Goal: Find contact information: Obtain details needed to contact an individual or organization

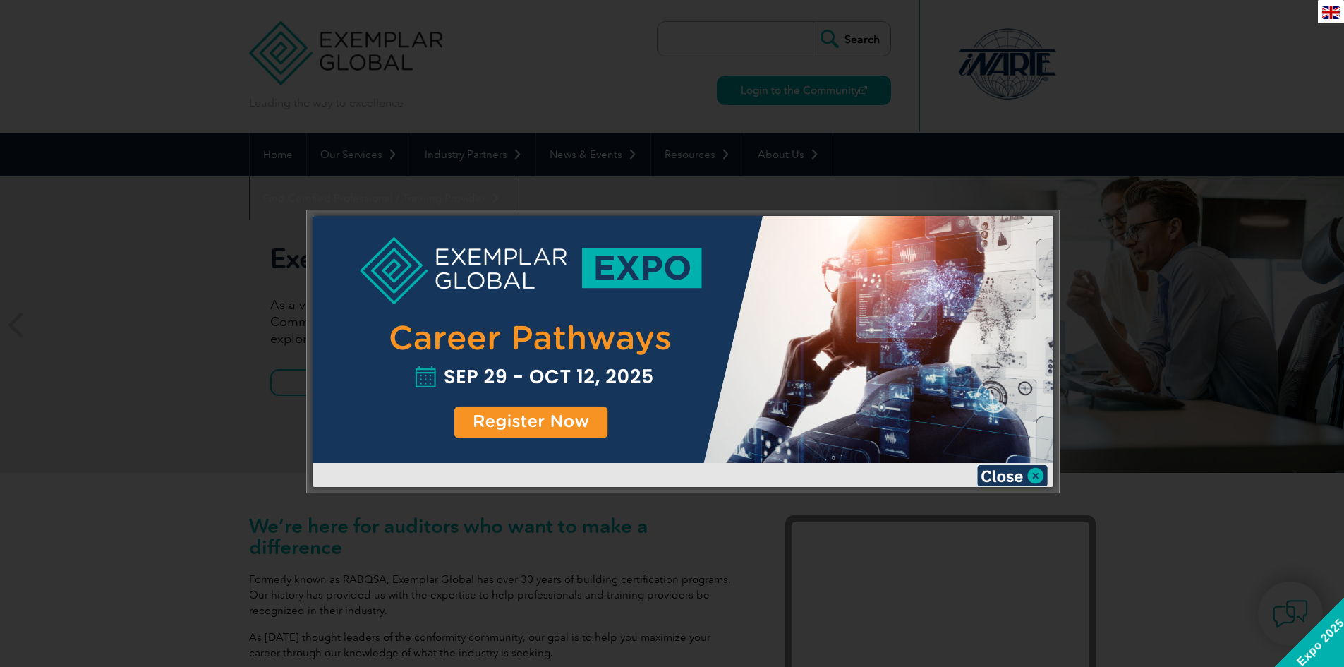
click at [1248, 102] on div at bounding box center [672, 333] width 1344 height 667
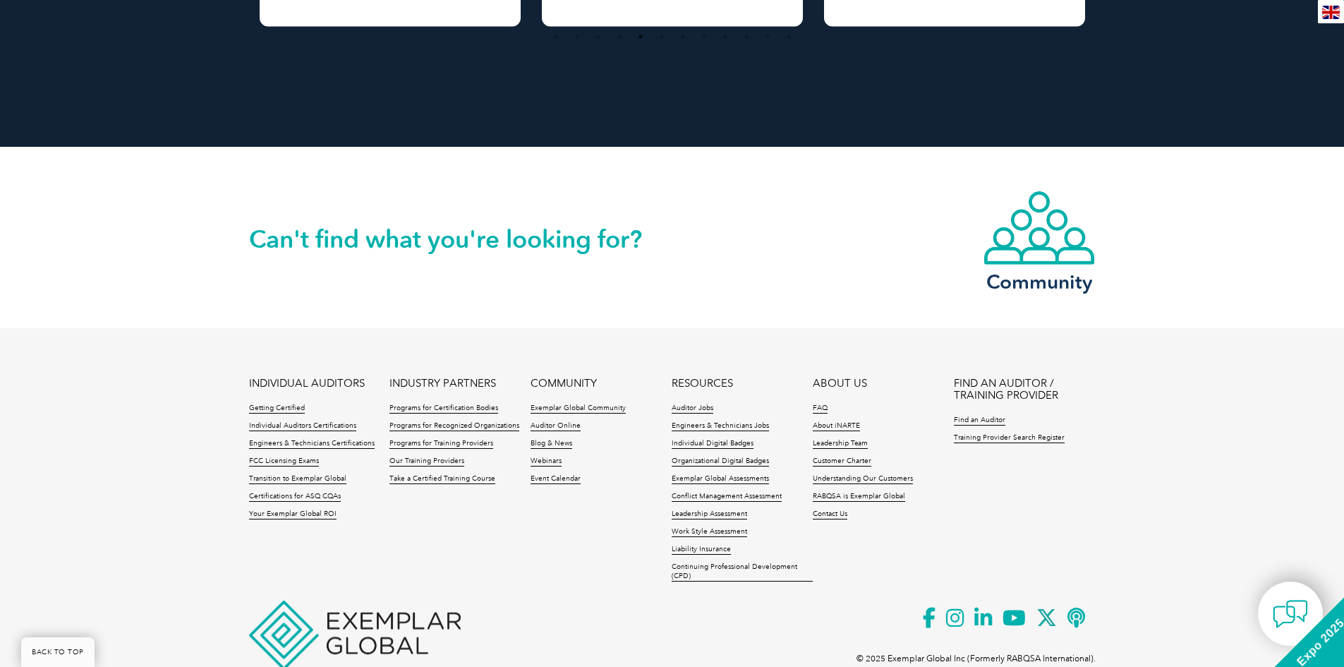
scroll to position [3127, 0]
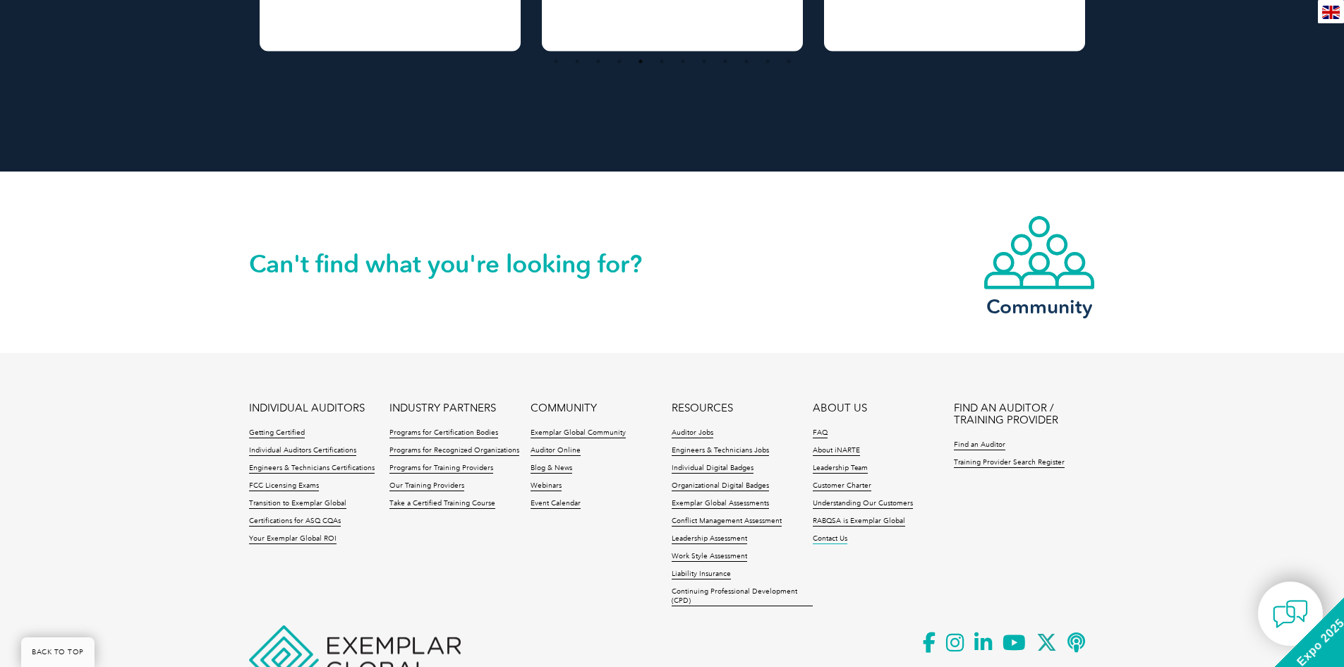
click at [840, 541] on link "Contact Us" at bounding box center [830, 539] width 35 height 10
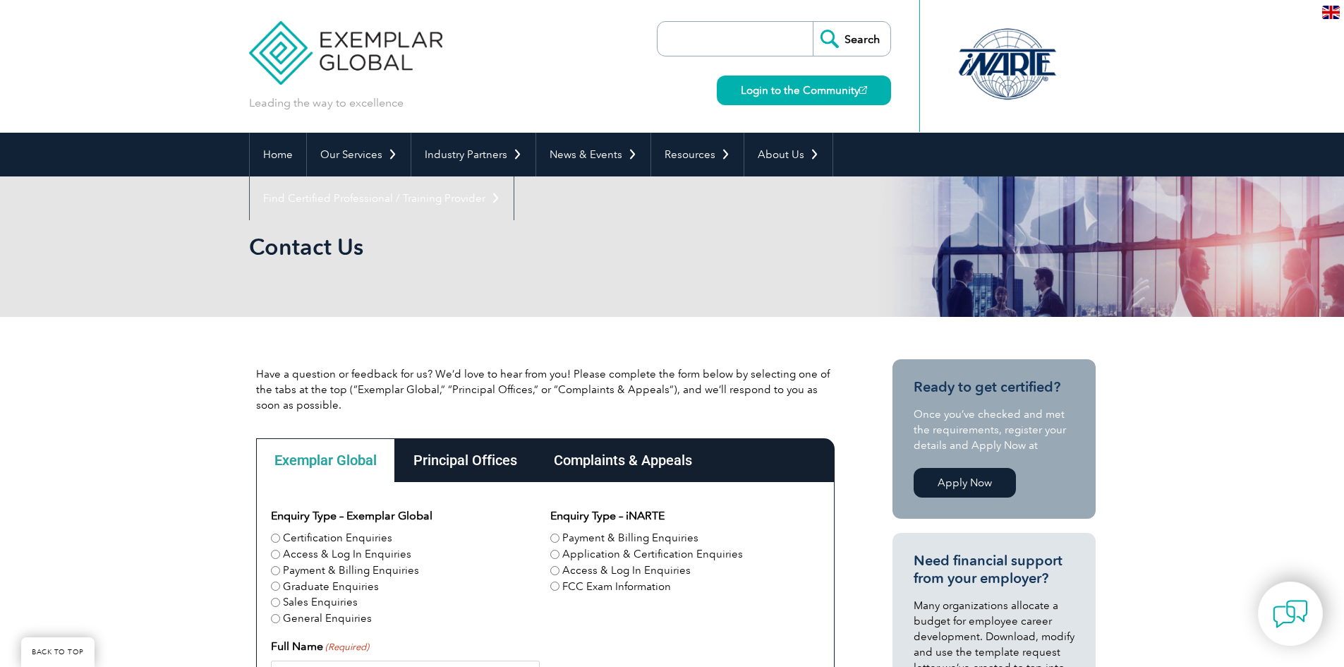
scroll to position [282, 0]
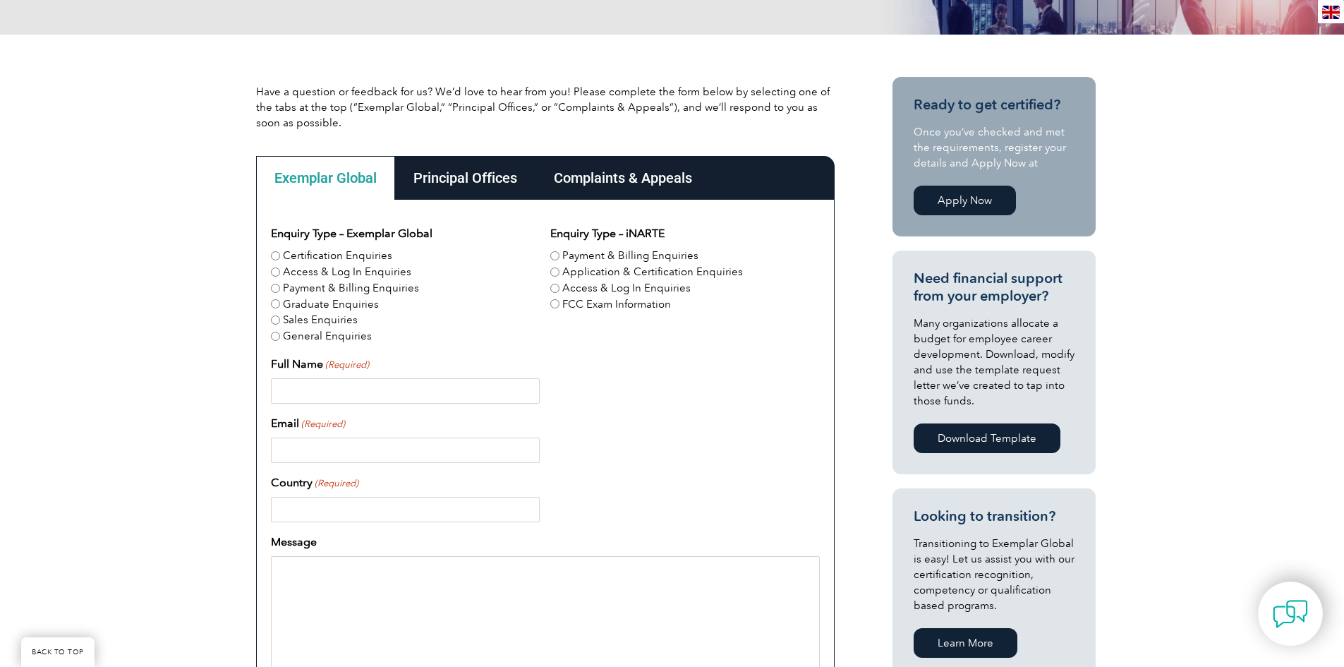
click at [335, 282] on label "Payment & Billing Enquiries" at bounding box center [351, 288] width 136 height 16
click at [280, 284] on input "Payment & Billing Enquiries" at bounding box center [275, 288] width 9 height 9
radio input "true"
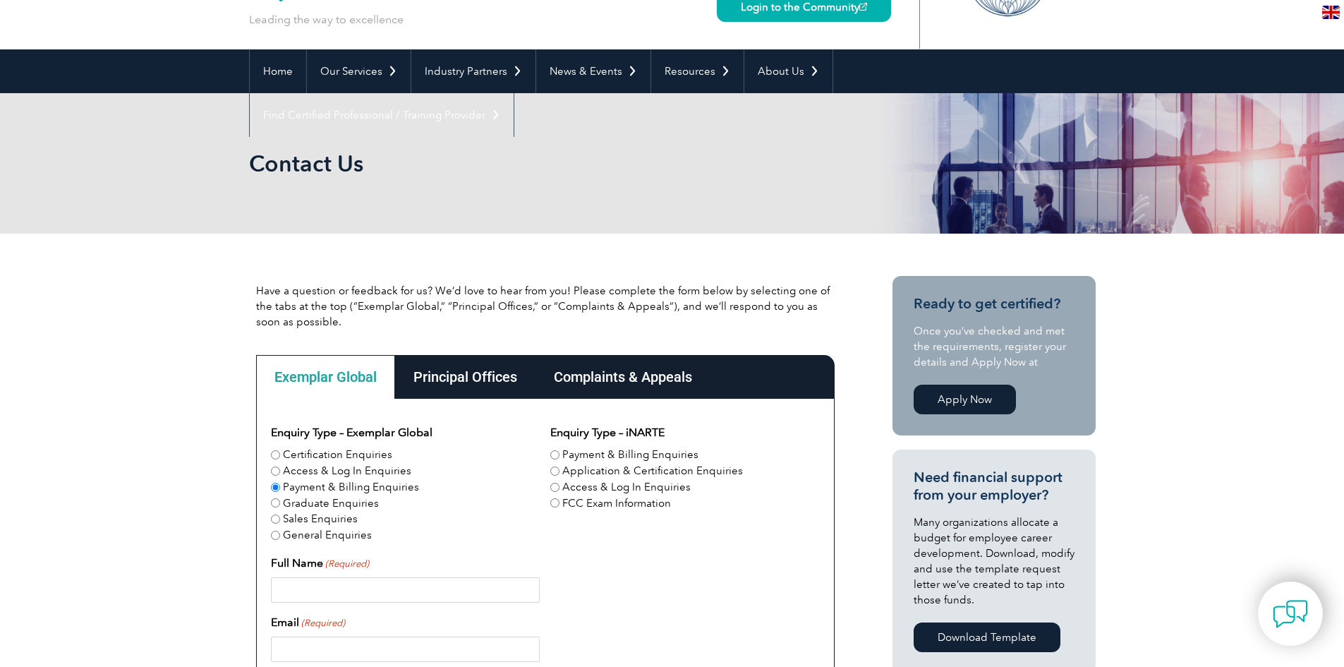
scroll to position [0, 0]
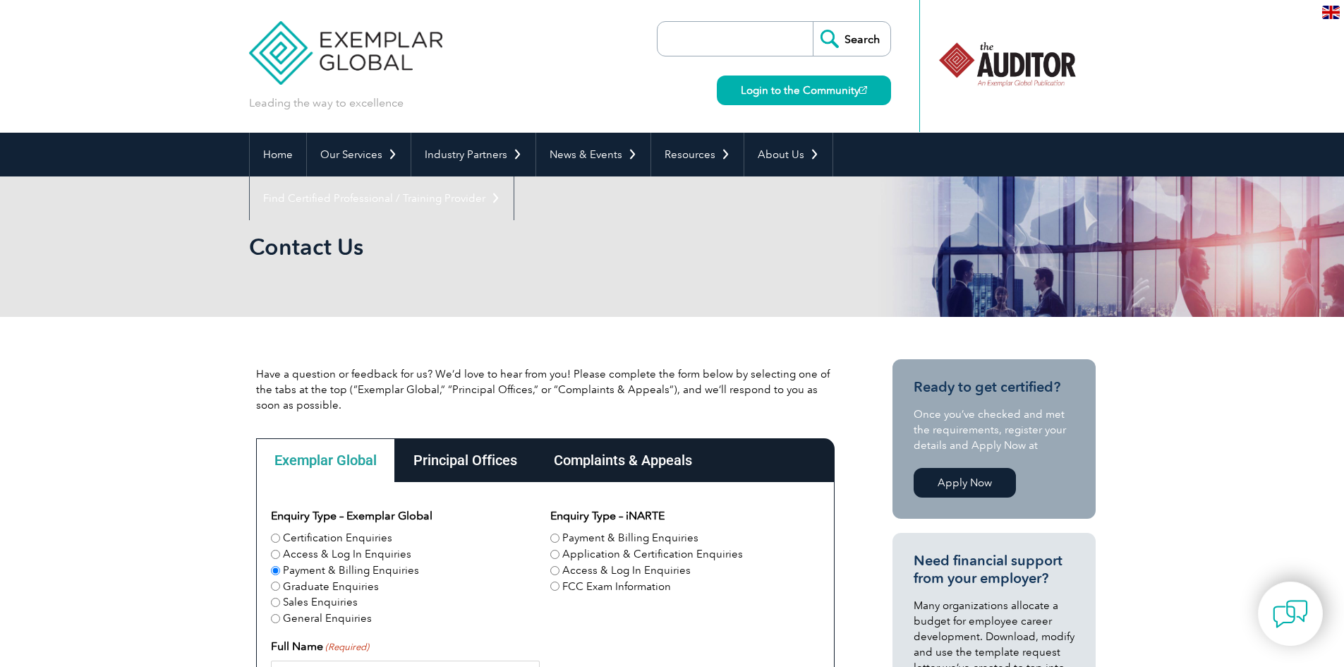
click at [624, 463] on div "Complaints & Appeals" at bounding box center [622, 460] width 175 height 44
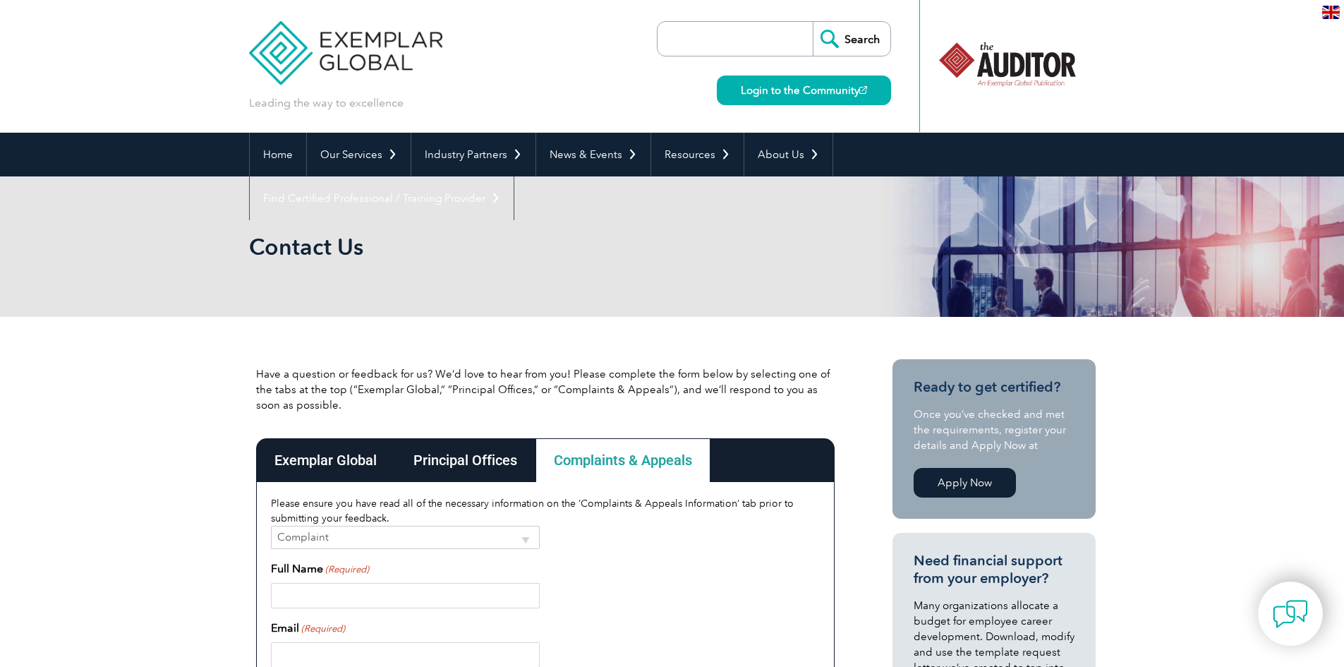
click at [463, 461] on div "Principal Offices" at bounding box center [465, 460] width 140 height 44
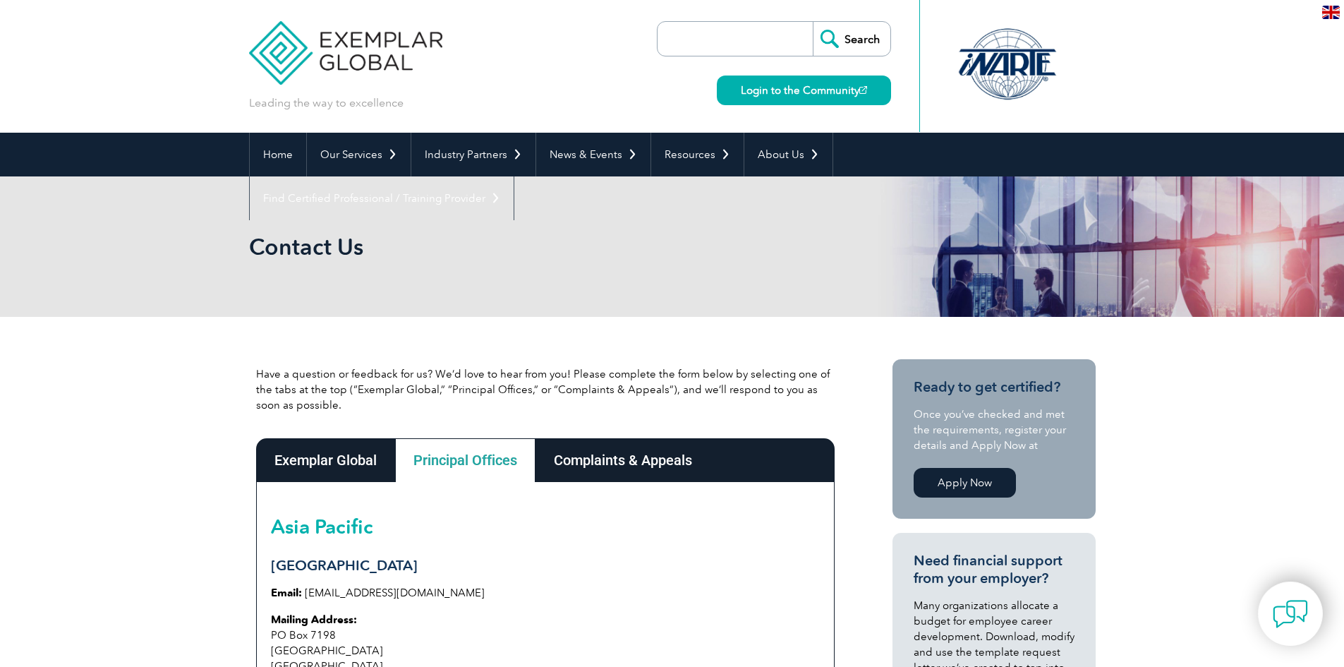
click at [617, 457] on div "Complaints & Appeals" at bounding box center [622, 460] width 175 height 44
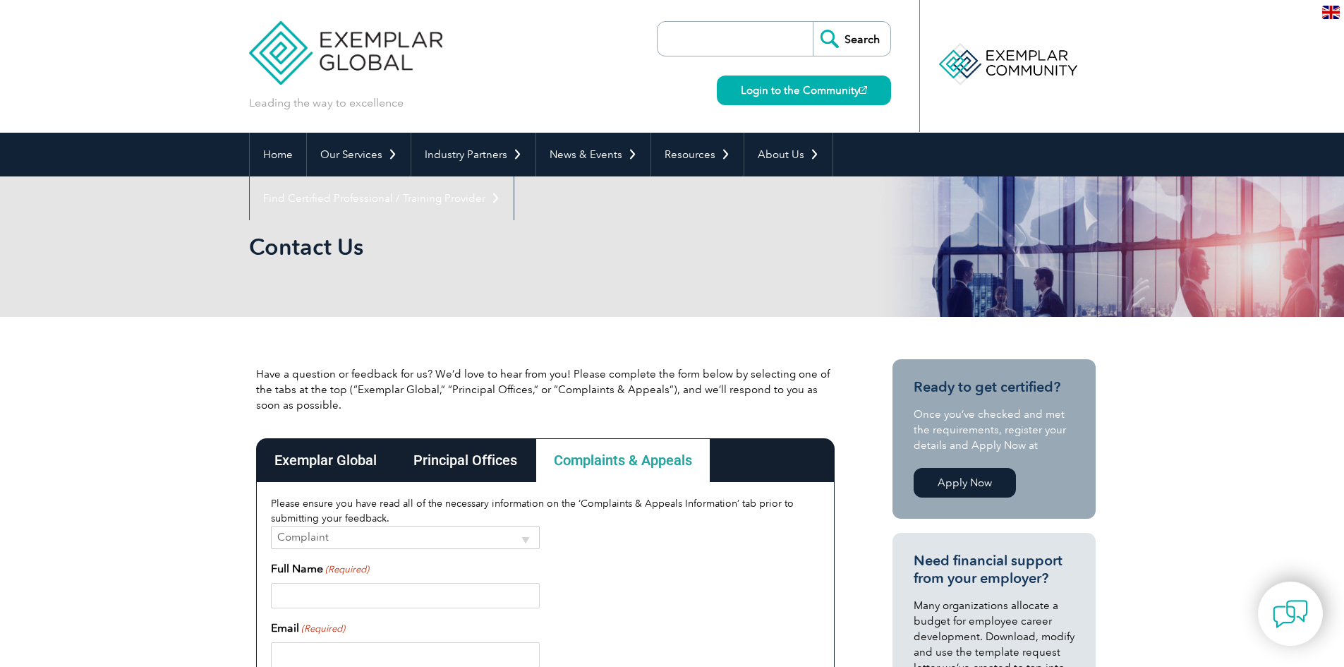
click at [375, 458] on div "Exemplar Global" at bounding box center [325, 460] width 139 height 44
